Goal: Communication & Community: Answer question/provide support

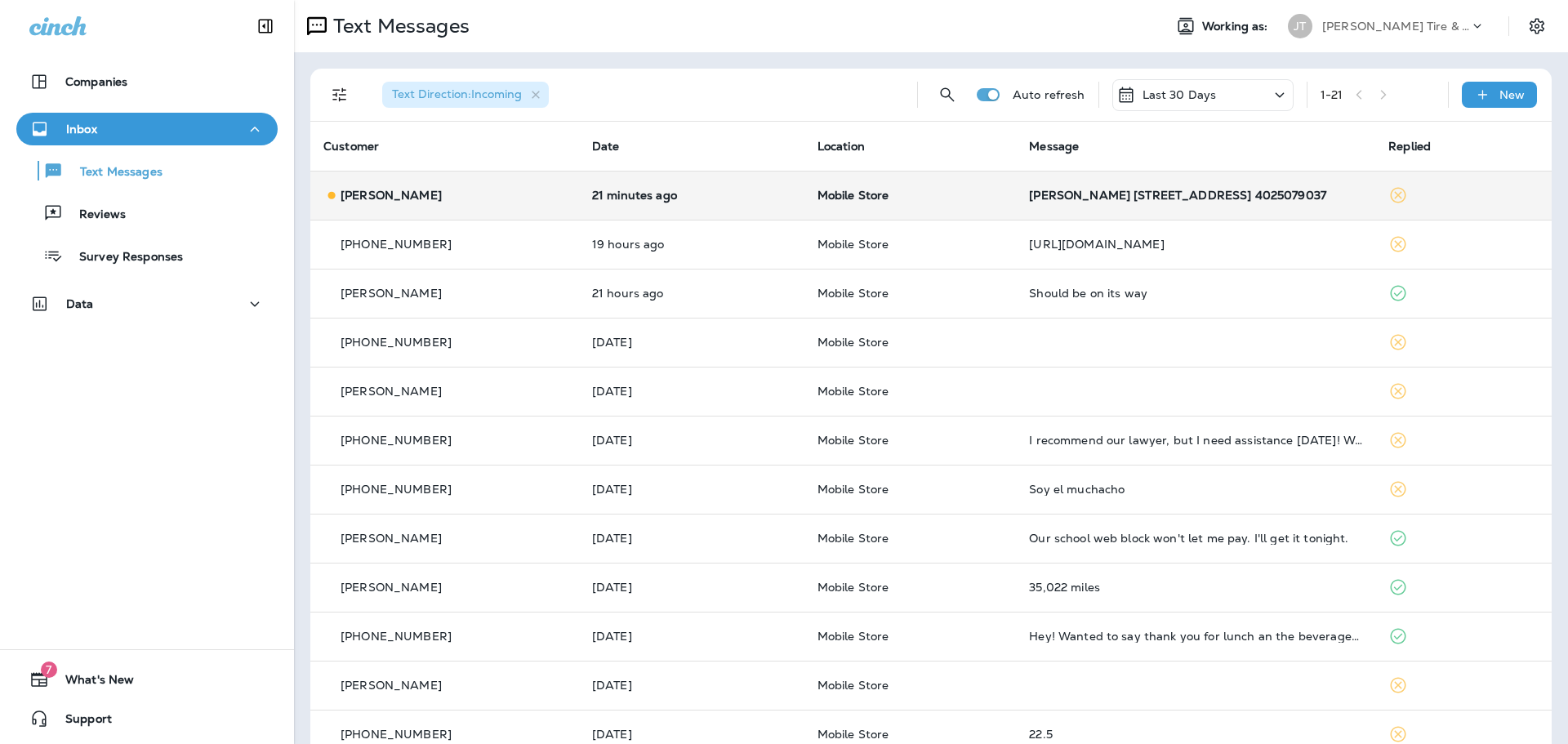
click at [977, 199] on p "Mobile Store" at bounding box center [910, 195] width 186 height 13
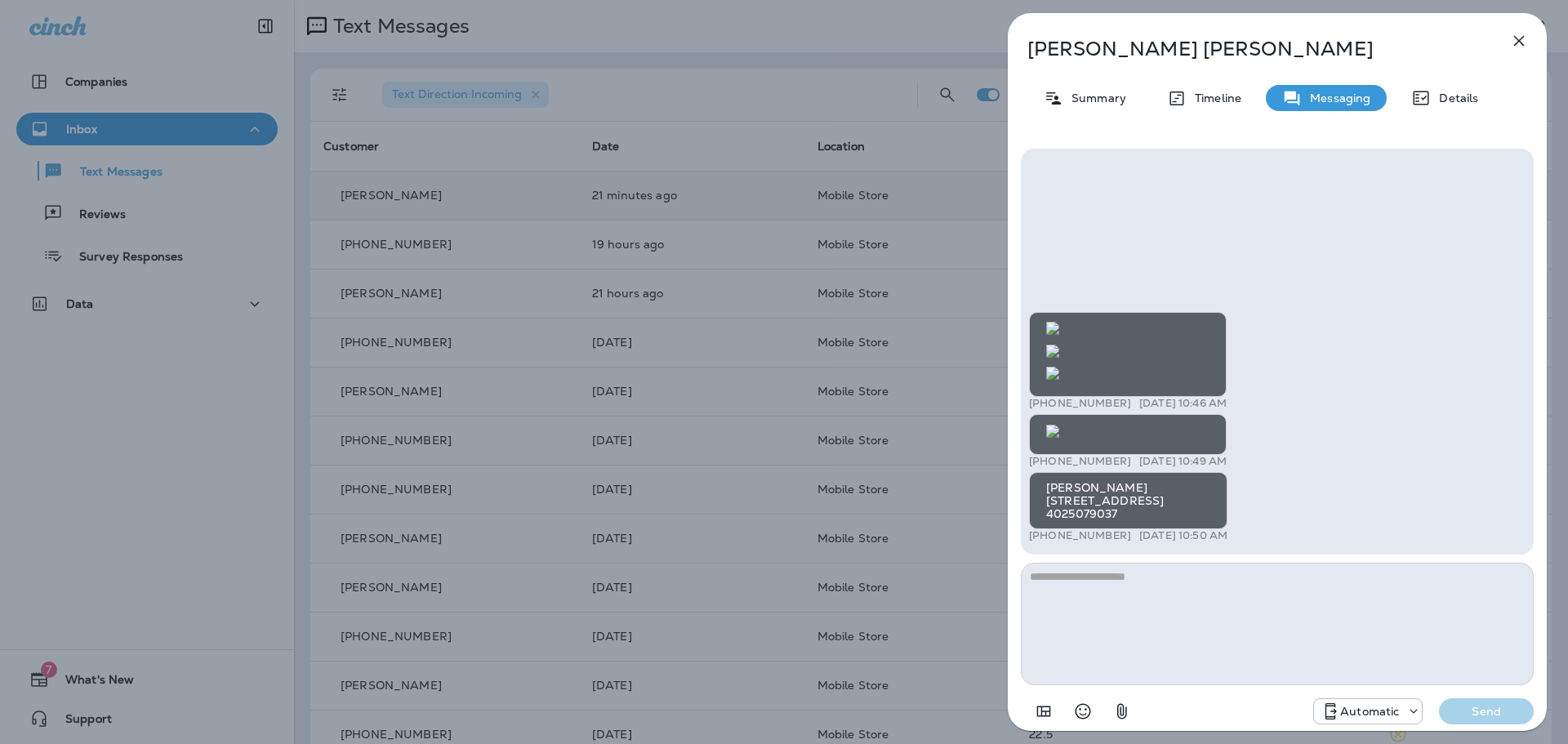
click at [1059, 425] on img at bounding box center [1052, 431] width 13 height 13
click at [1150, 588] on textarea at bounding box center [1277, 624] width 513 height 123
click at [1395, 719] on div "Automatic" at bounding box center [1368, 711] width 108 height 20
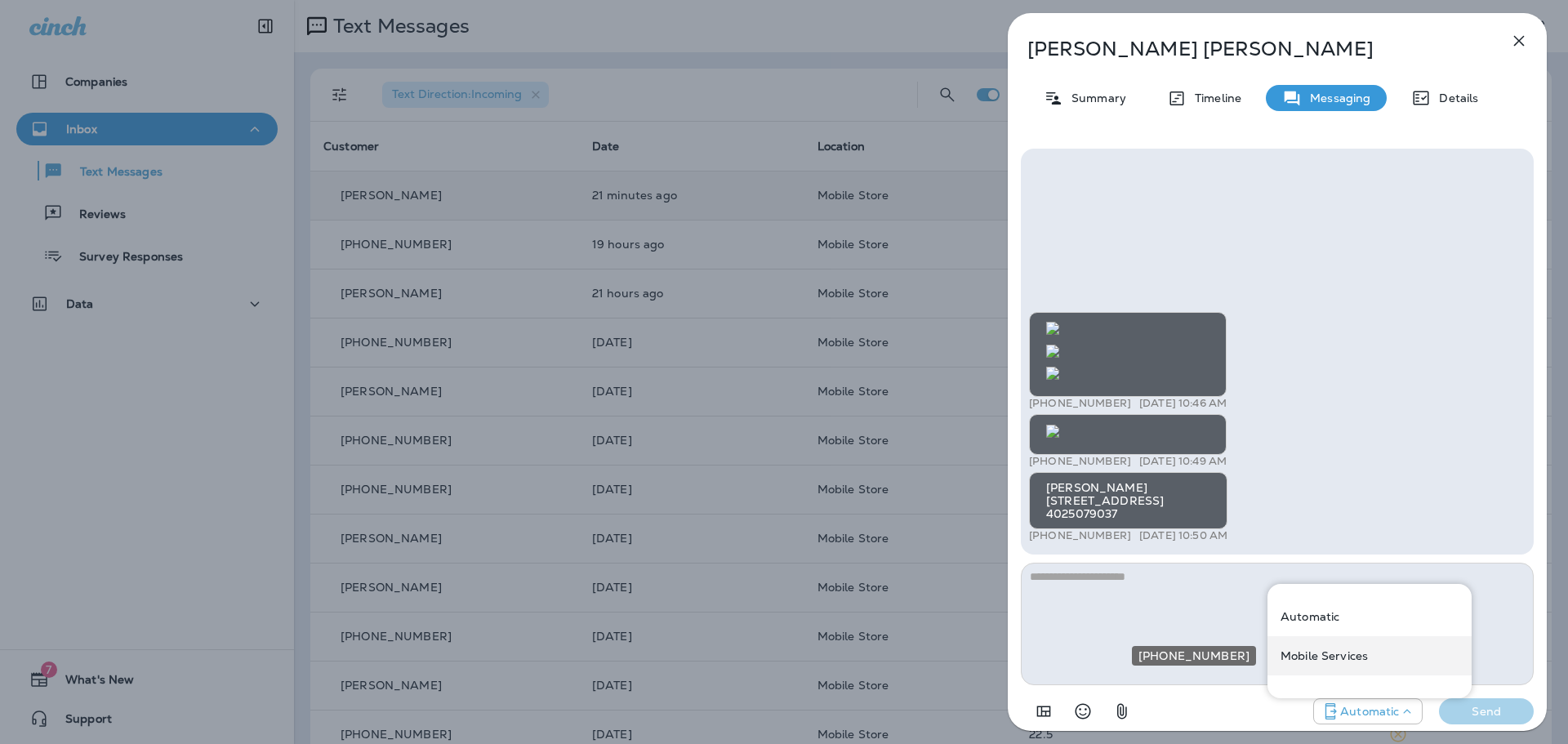
click at [1338, 661] on p "Mobile Services" at bounding box center [1324, 655] width 87 height 13
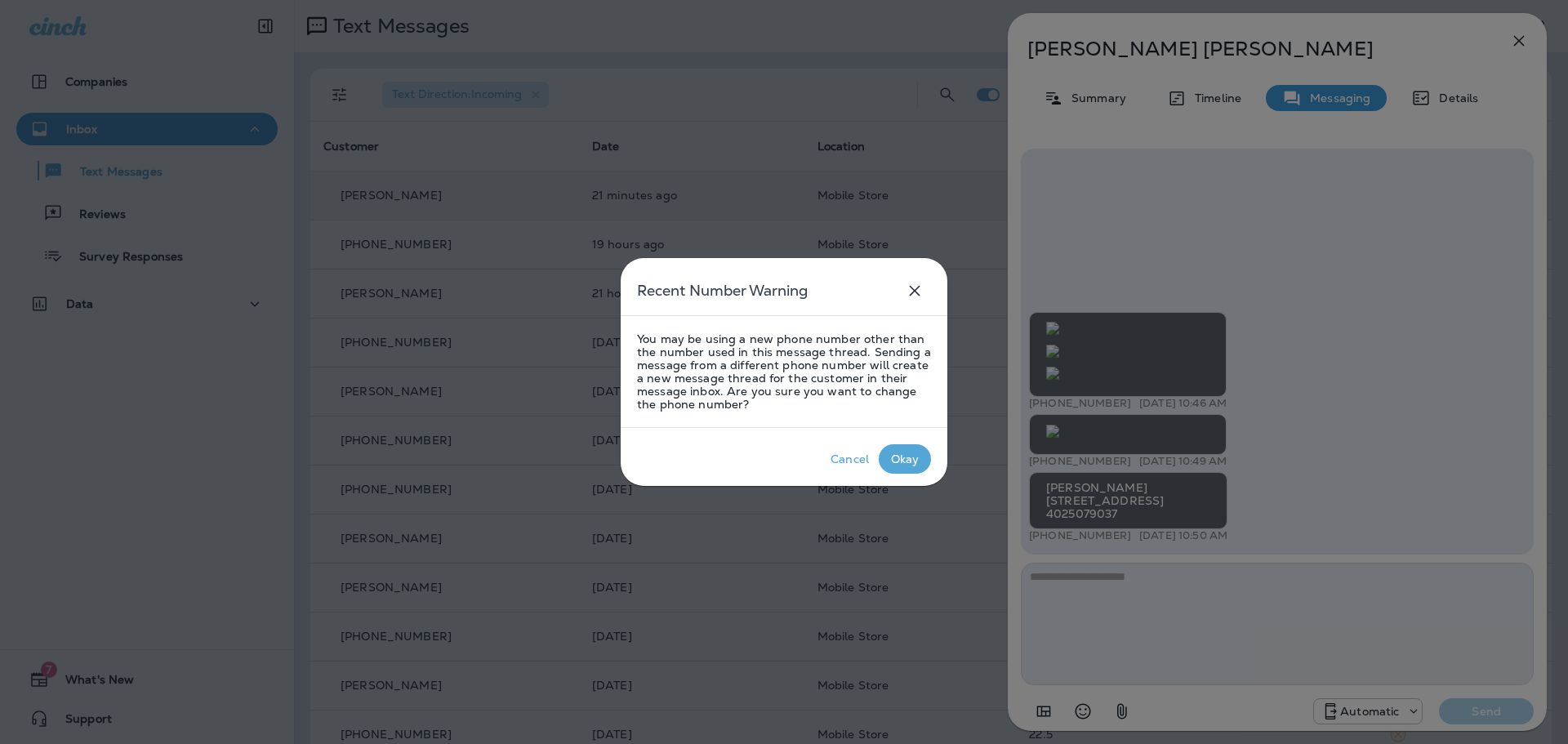
click at [914, 459] on div "Okay" at bounding box center [905, 459] width 28 height 13
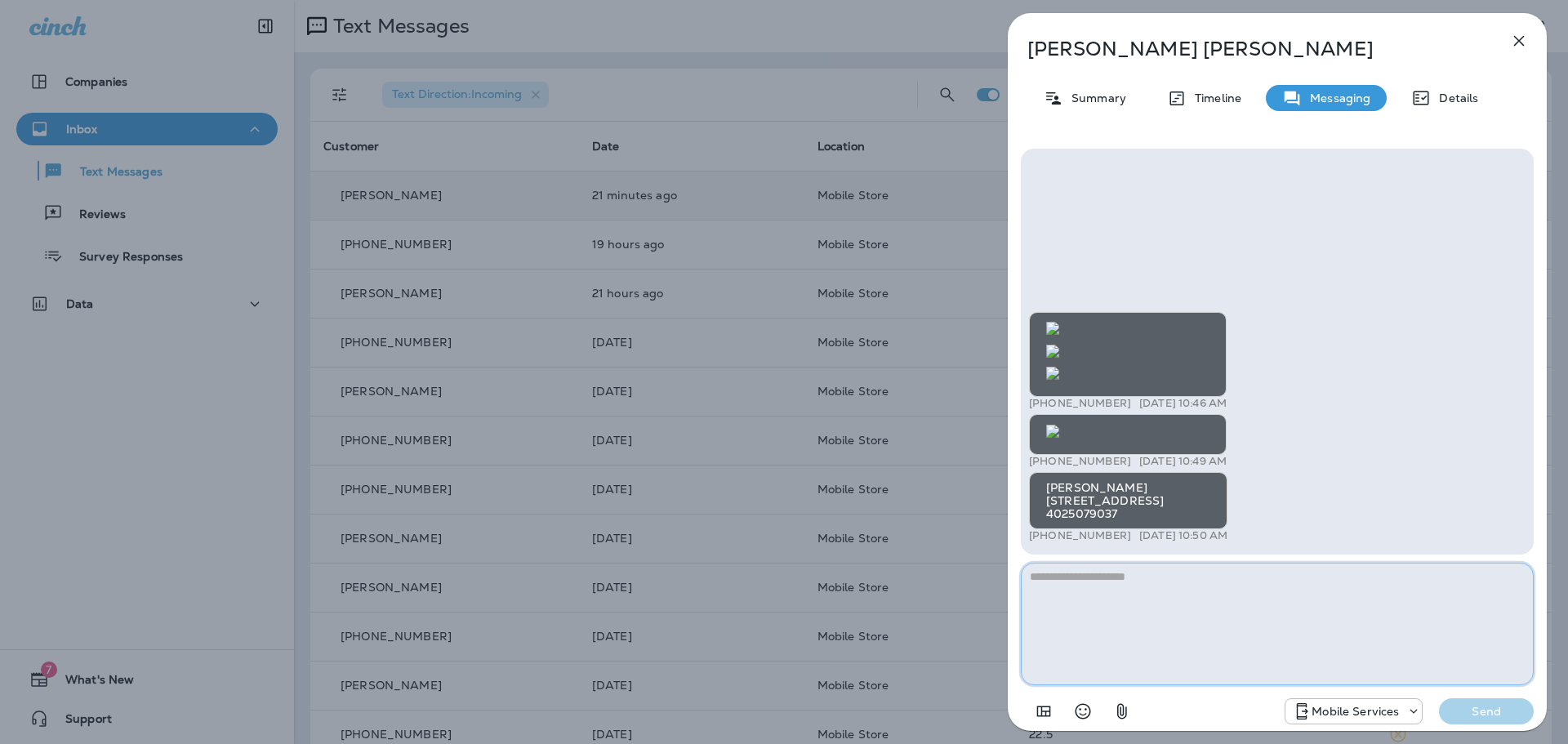
click at [1108, 579] on textarea at bounding box center [1277, 624] width 513 height 123
type textarea "*"
type textarea "**********"
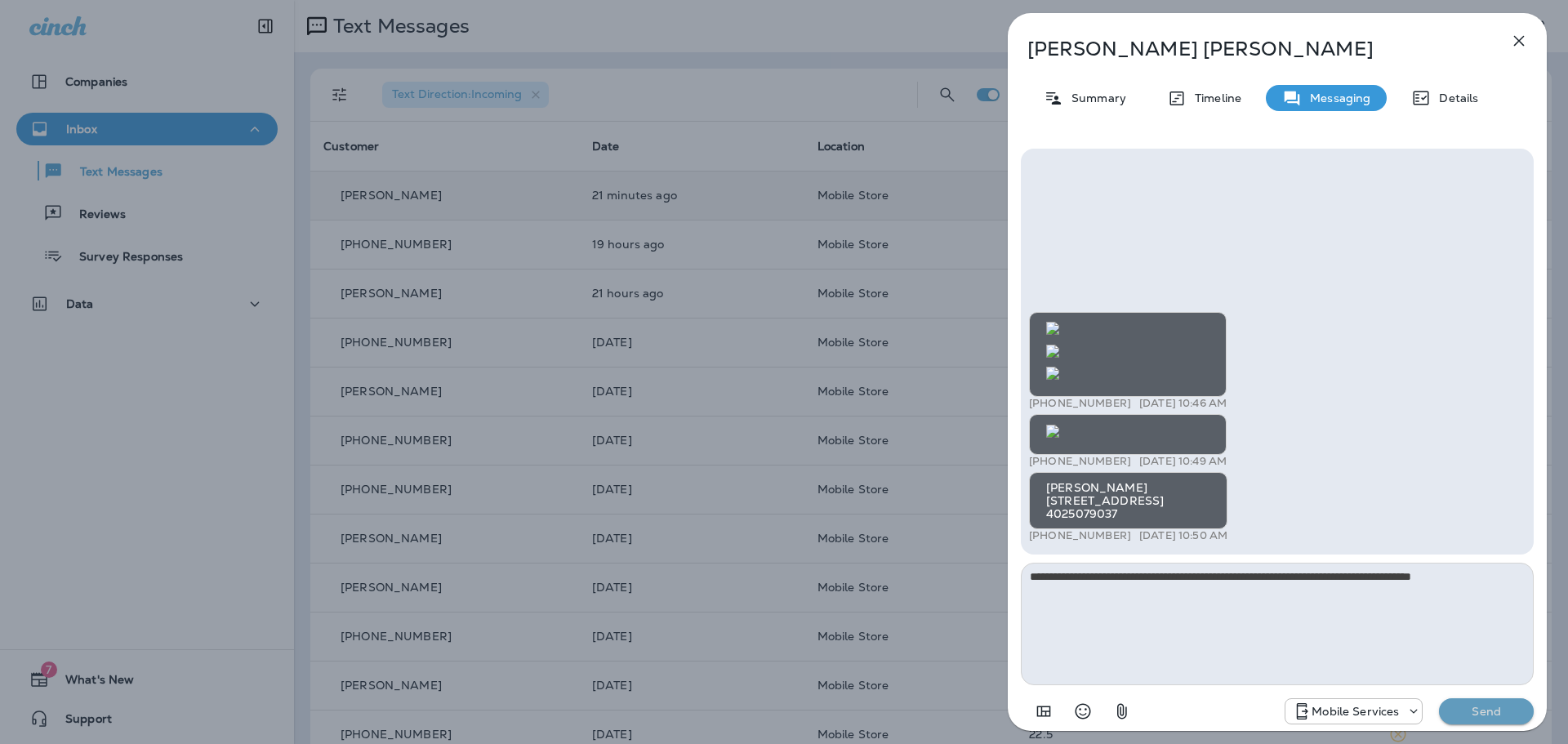
click at [1479, 716] on p "Send" at bounding box center [1486, 711] width 68 height 15
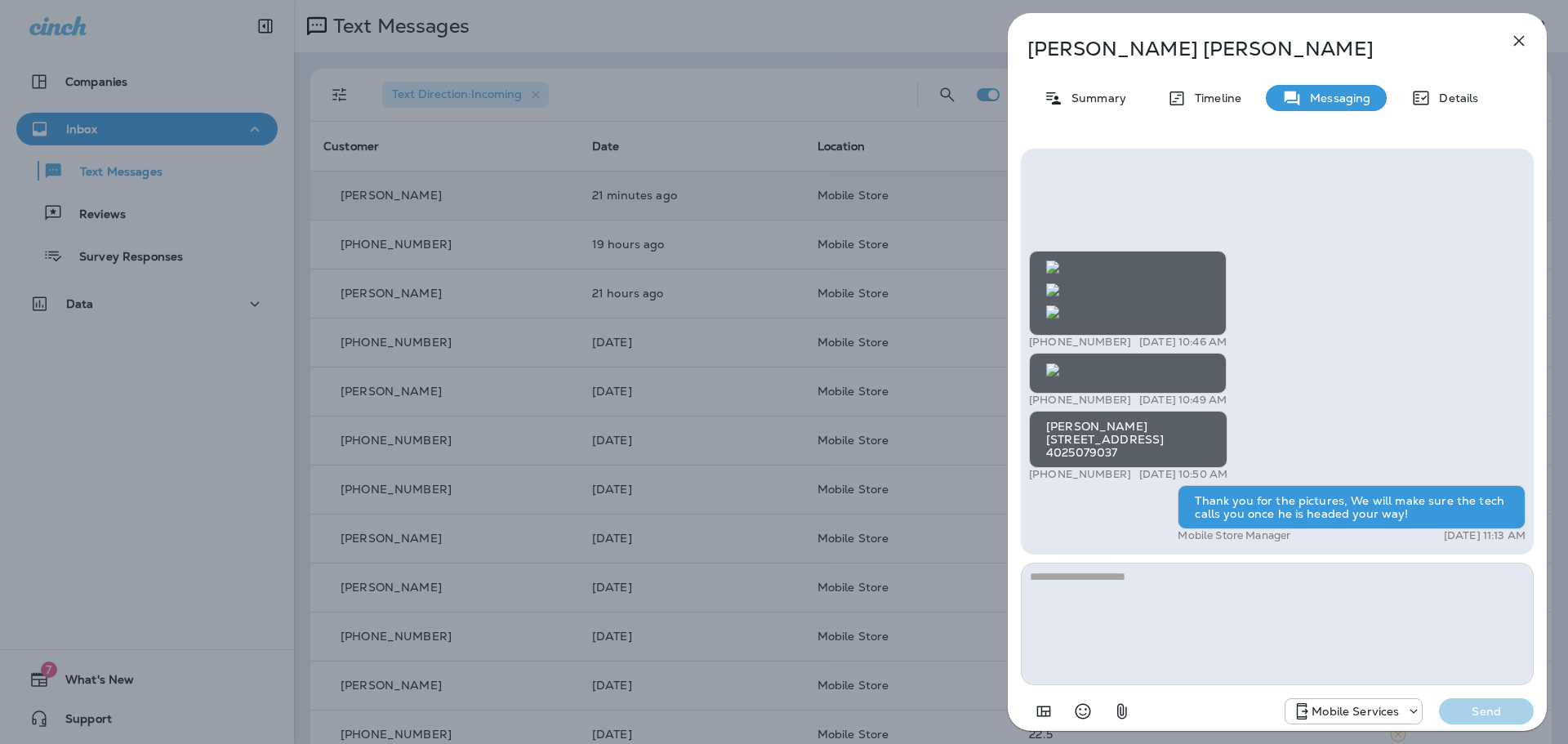
click at [1524, 36] on icon "button" at bounding box center [1520, 41] width 11 height 11
